Goal: Find specific page/section: Find specific page/section

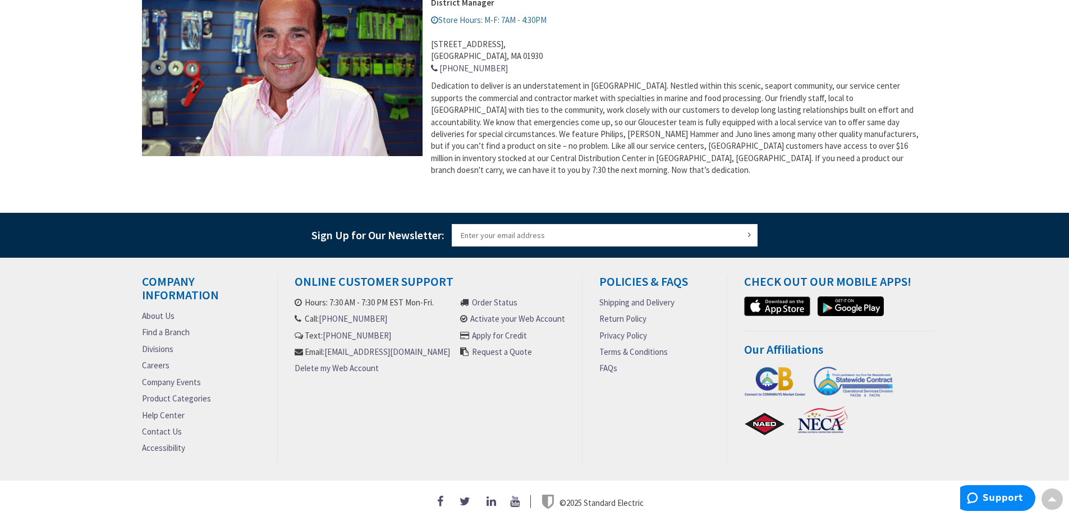
scroll to position [491, 0]
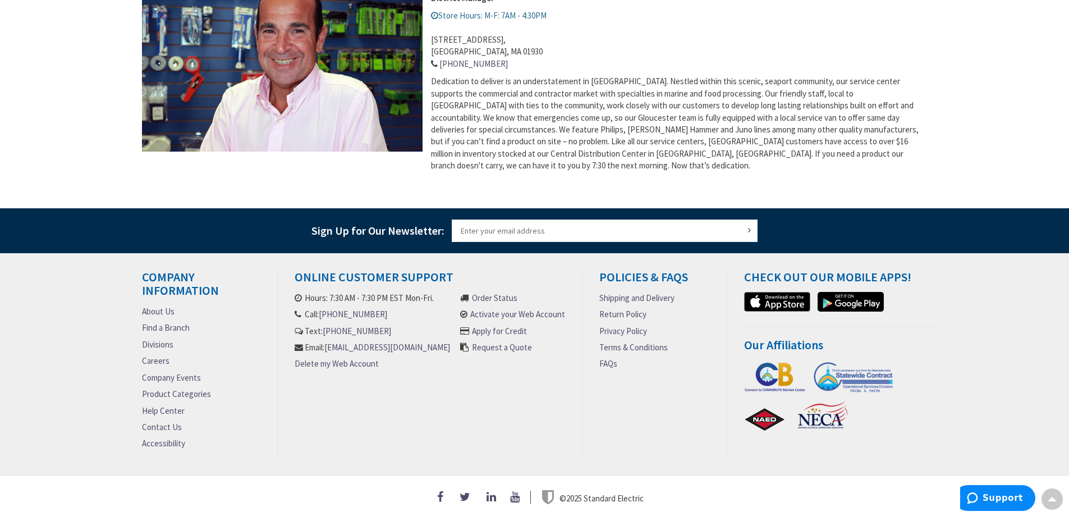
click at [154, 358] on link "Careers" at bounding box center [156, 361] width 28 height 12
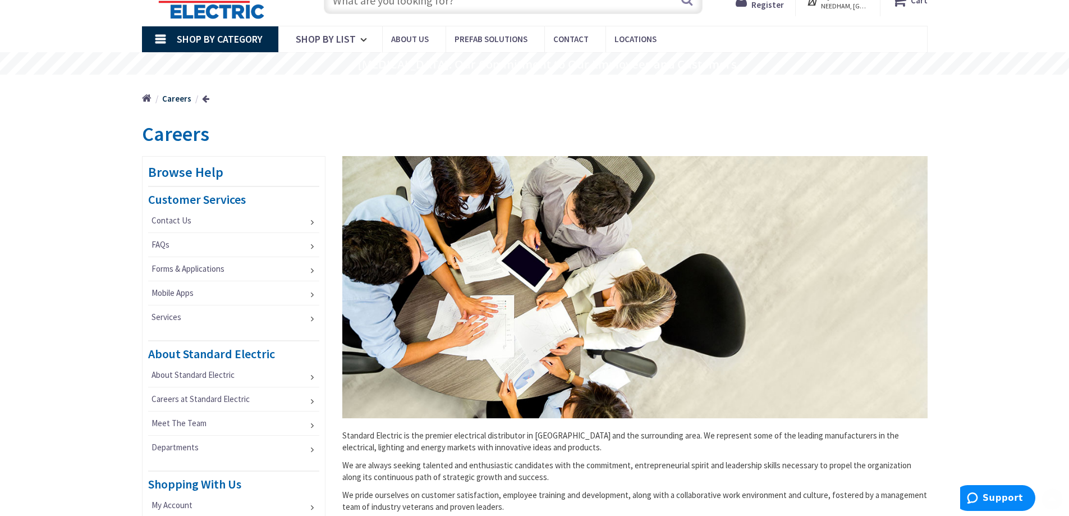
scroll to position [168, 0]
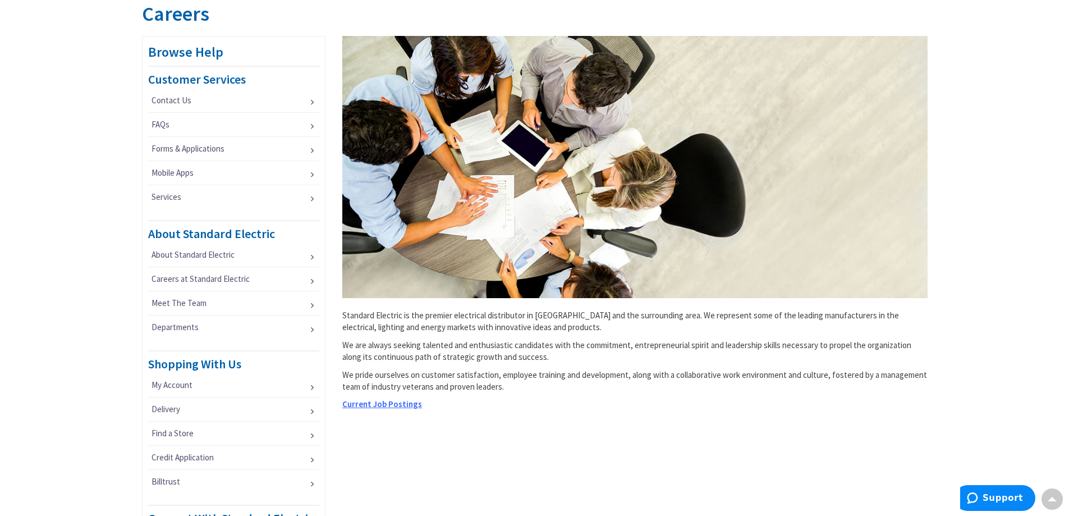
click at [366, 408] on span "Current Job Postings" at bounding box center [382, 404] width 80 height 11
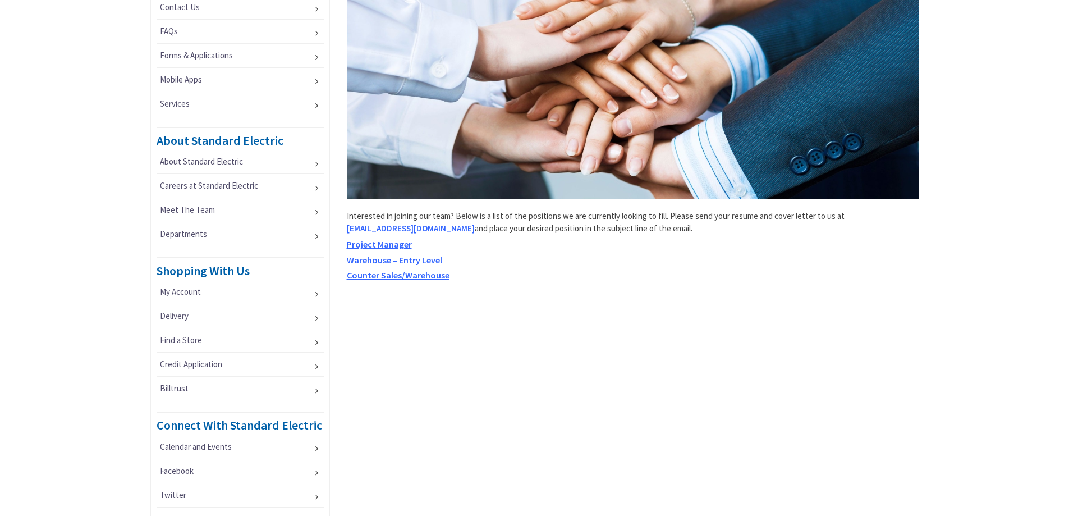
scroll to position [281, 0]
